Goal: Communication & Community: Answer question/provide support

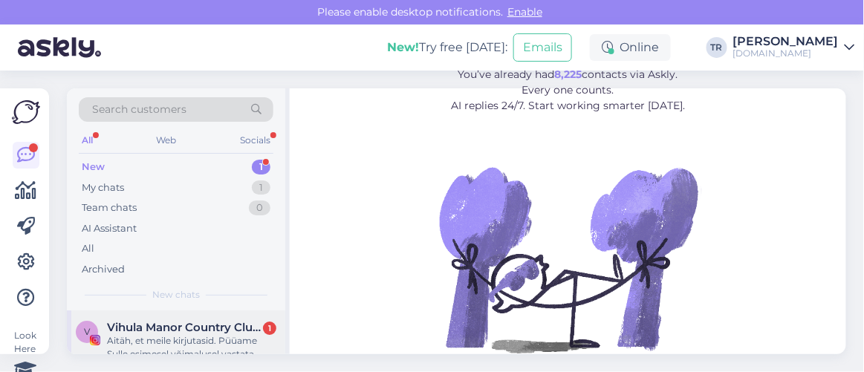
click at [183, 342] on div "Aitäh, et meile kirjutasid. Püüame Sulle esimesel võimalusel vastata. Thanks fo…" at bounding box center [191, 347] width 169 height 27
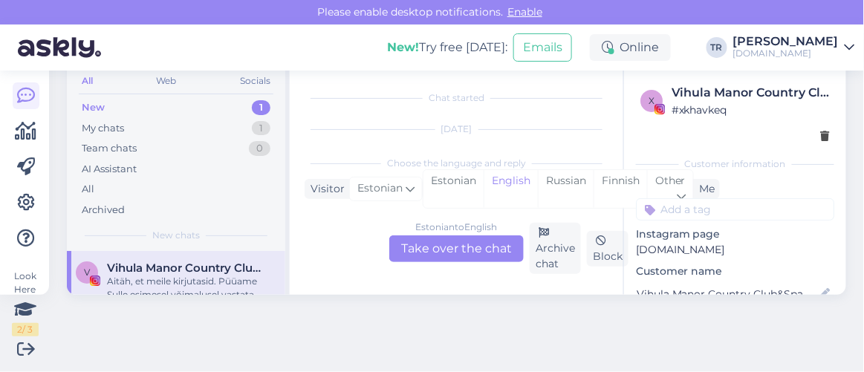
scroll to position [617, 0]
click at [470, 185] on div "Estonian" at bounding box center [453, 189] width 60 height 38
click at [471, 250] on div "Estonian to Estonian Take over the chat" at bounding box center [456, 248] width 134 height 27
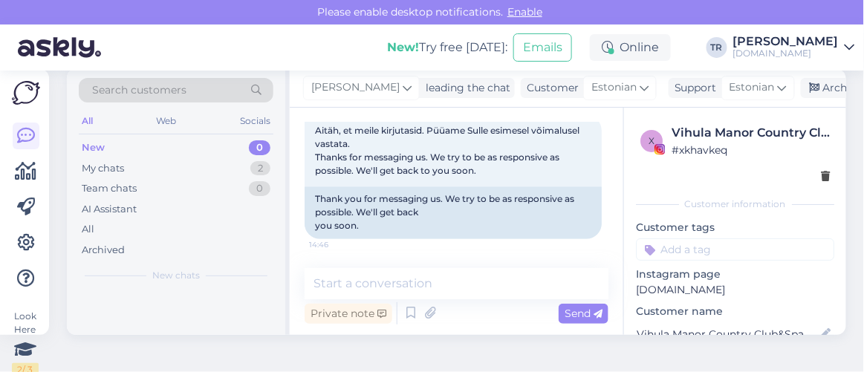
scroll to position [0, 0]
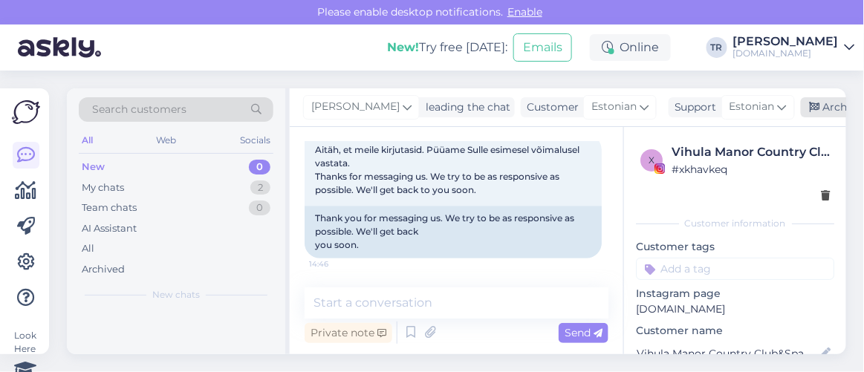
click at [812, 110] on icon at bounding box center [815, 108] width 10 height 10
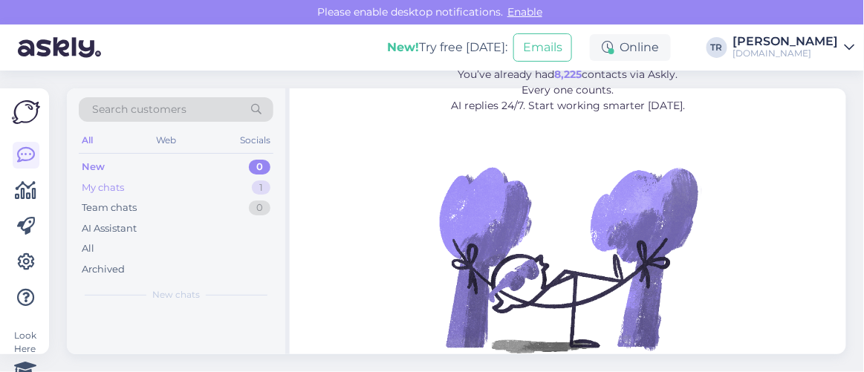
click at [162, 186] on div "My chats 1" at bounding box center [176, 188] width 195 height 21
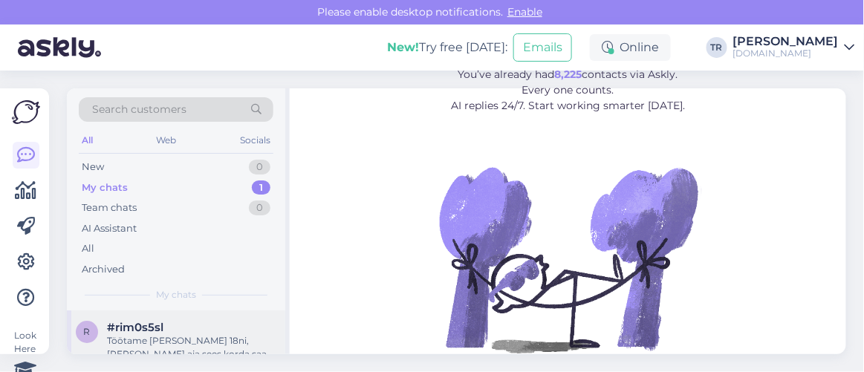
click at [172, 334] on div "Töötame [PERSON_NAME] 18ni, [PERSON_NAME] aja sees korda saab, anname Teile tea…" at bounding box center [191, 347] width 169 height 27
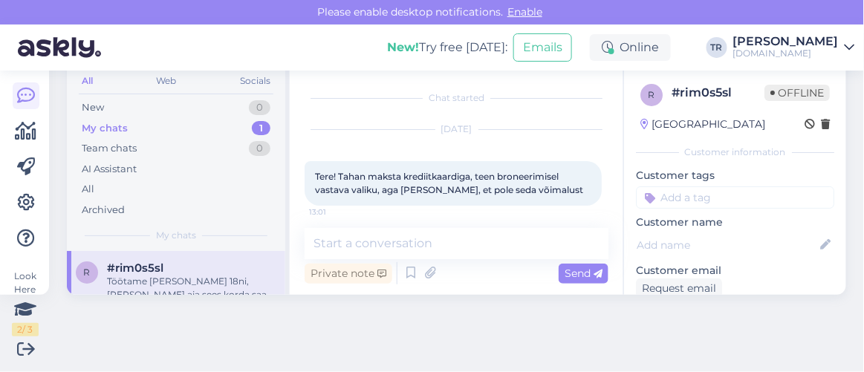
scroll to position [380, 0]
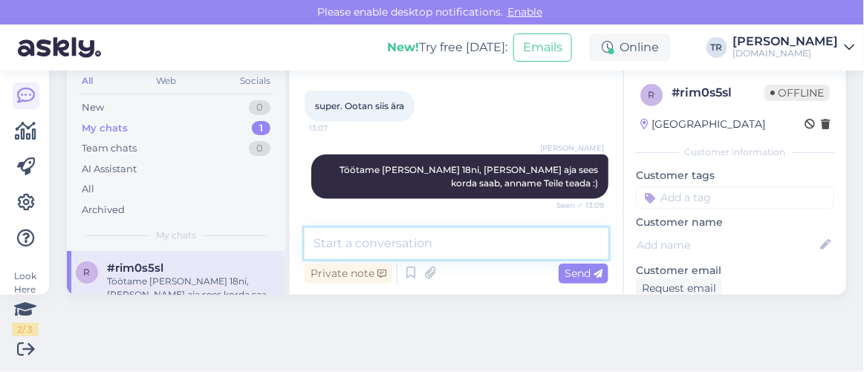
click at [431, 244] on textarea at bounding box center [457, 243] width 304 height 31
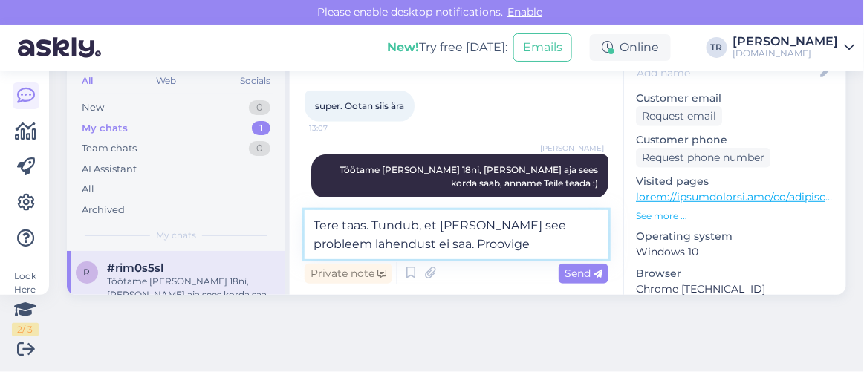
scroll to position [202, 0]
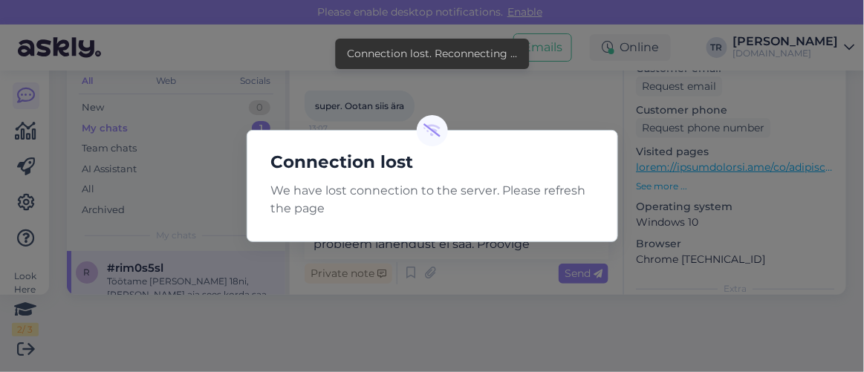
click at [499, 249] on div "Connection lost We have lost connection to the server. Please refresh the page" at bounding box center [432, 186] width 864 height 372
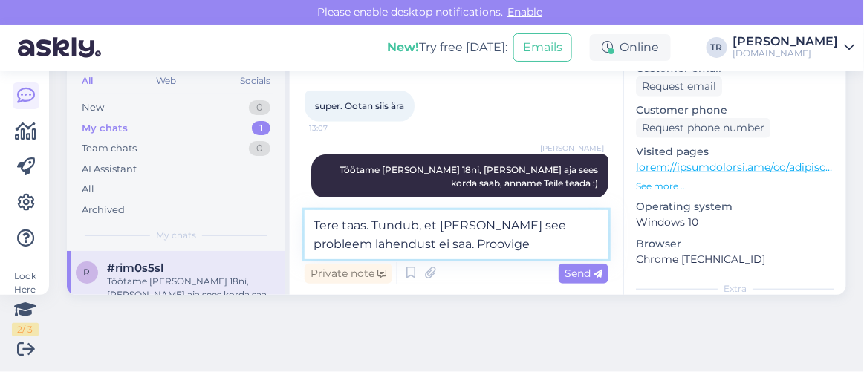
click at [477, 244] on textarea "Tere taas. Tundub, et täna see probleem lahendust ei saa. Proovige" at bounding box center [457, 234] width 304 height 49
drag, startPoint x: 478, startPoint y: 244, endPoint x: 415, endPoint y: 237, distance: 63.5
click at [415, 237] on textarea "Tere taas. Tundub, et täna see probleem lahendust ei saa. Proovige" at bounding box center [457, 234] width 304 height 49
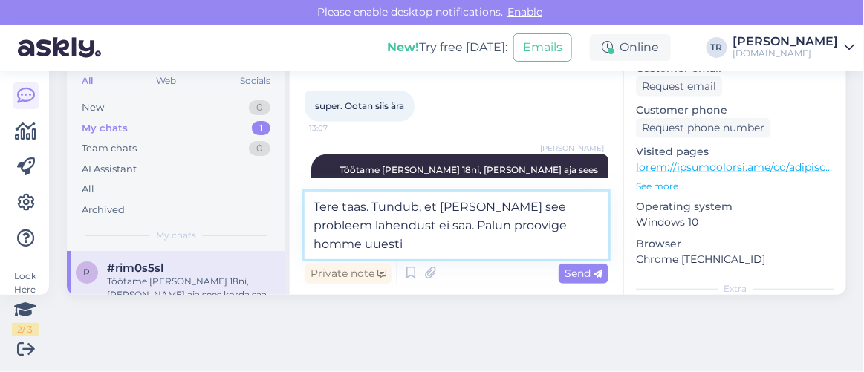
type textarea "Tere taas. Tundub, et täna see probleem lahendust ei saa. Palun proovige homme …"
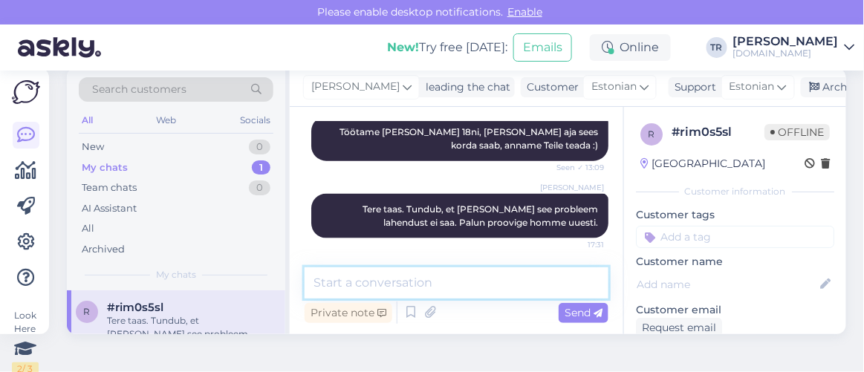
scroll to position [0, 0]
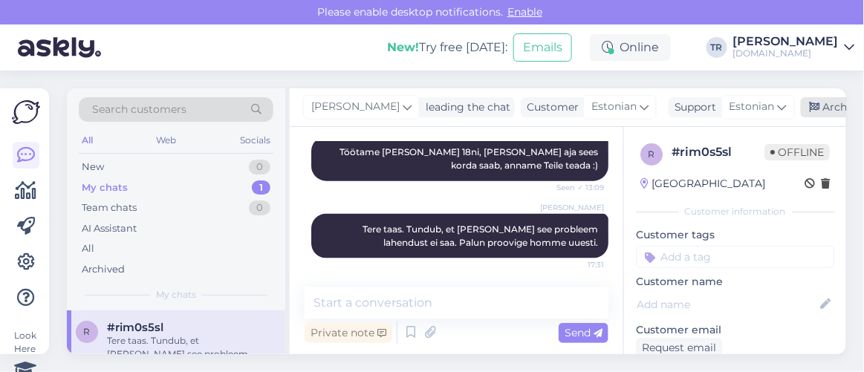
click at [810, 103] on icon at bounding box center [815, 108] width 10 height 10
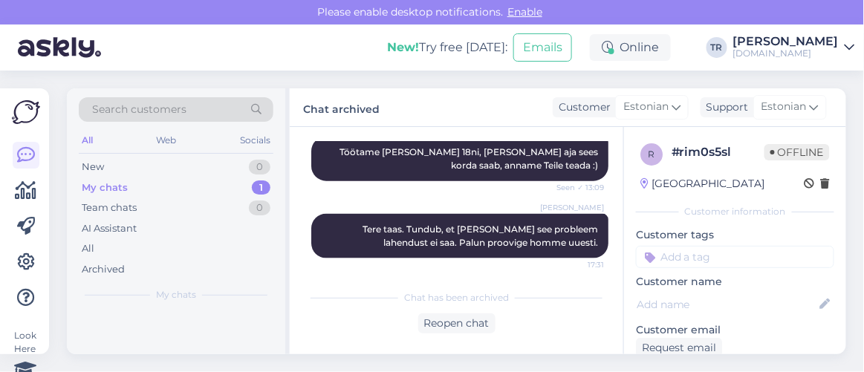
scroll to position [462, 0]
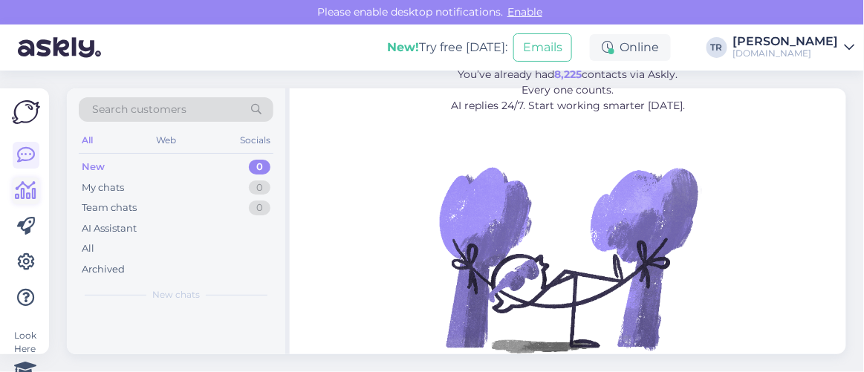
click at [25, 189] on icon at bounding box center [27, 191] width 22 height 18
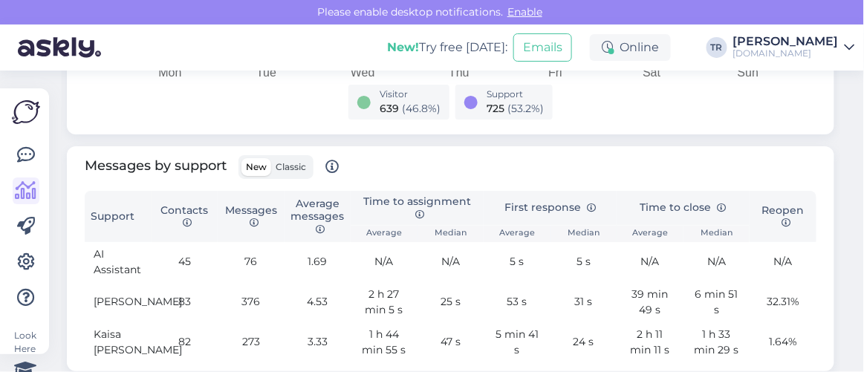
scroll to position [742, 0]
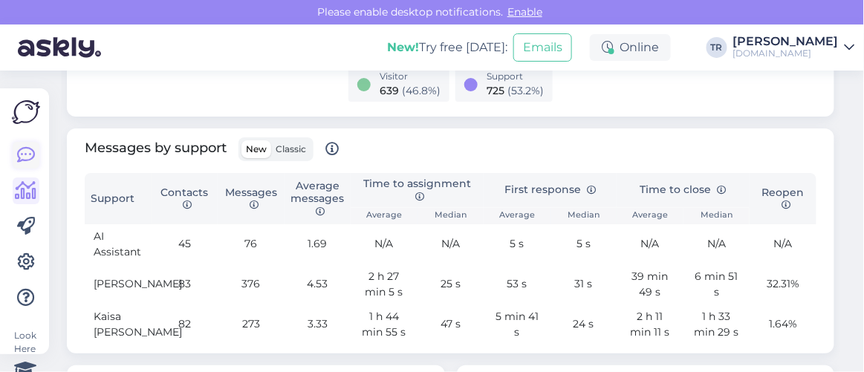
click at [17, 154] on icon at bounding box center [26, 155] width 18 height 18
